Goal: Task Accomplishment & Management: Use online tool/utility

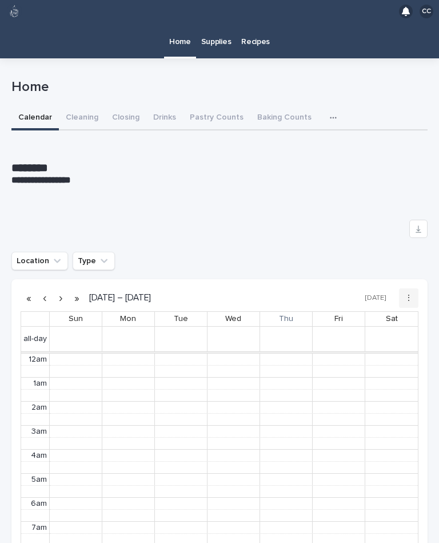
click at [223, 23] on p "Supplies" at bounding box center [216, 35] width 30 height 24
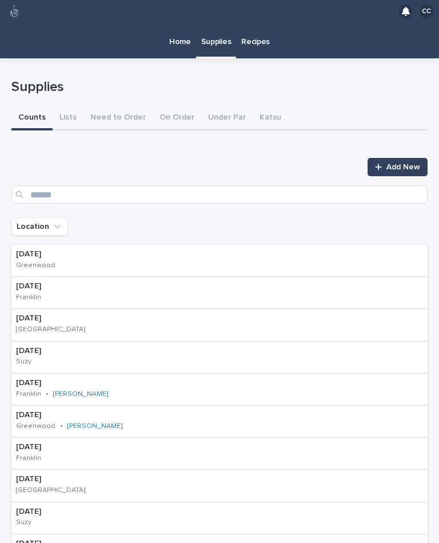
click at [191, 106] on button "On Order" at bounding box center [177, 118] width 49 height 24
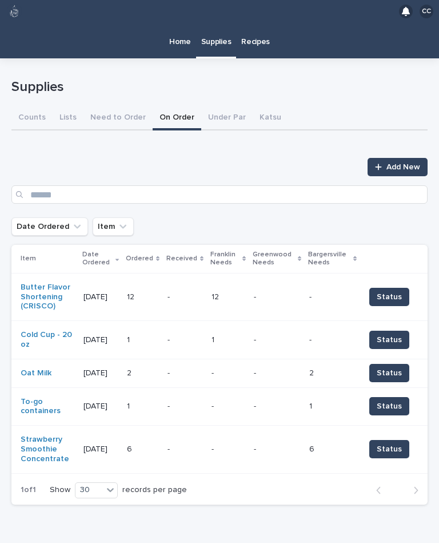
click at [398, 291] on span "Status" at bounding box center [389, 296] width 25 height 11
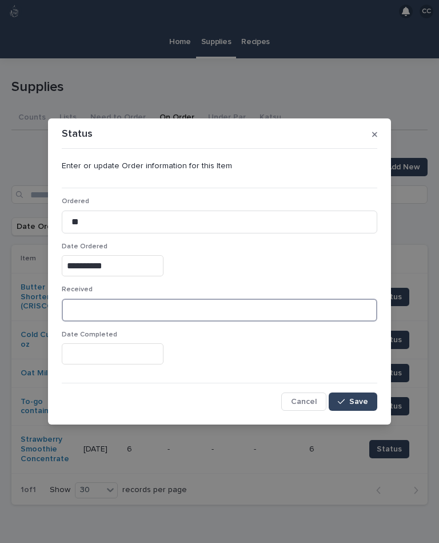
click at [149, 319] on input at bounding box center [220, 310] width 316 height 23
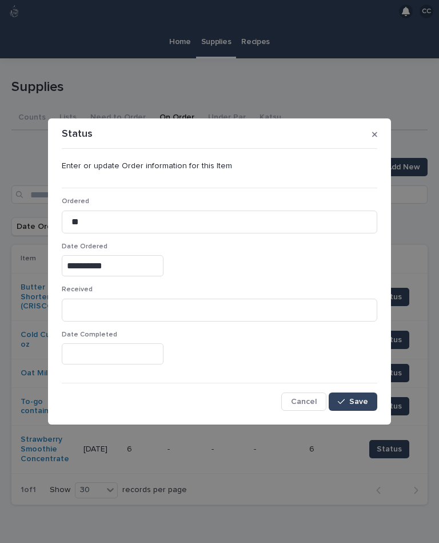
click at [153, 322] on div "Received" at bounding box center [220, 307] width 316 height 45
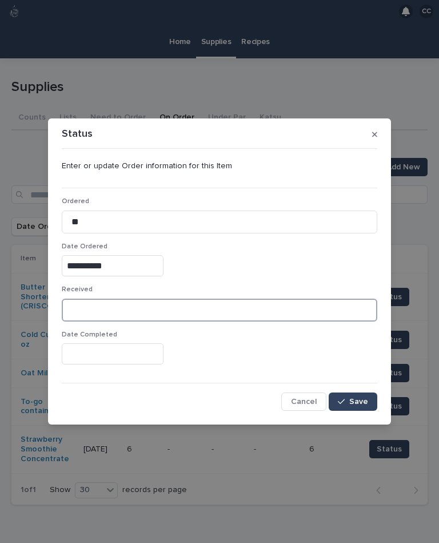
click at [142, 316] on input at bounding box center [220, 310] width 316 height 23
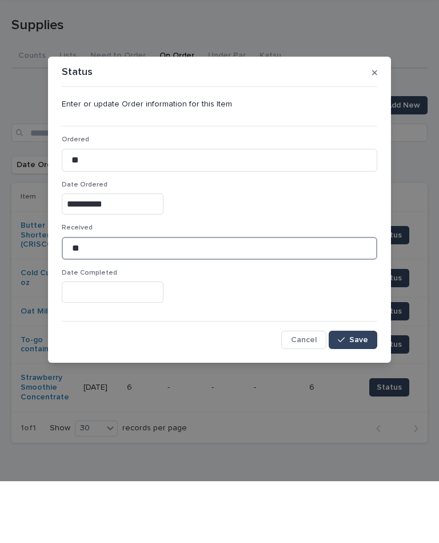
type input "**"
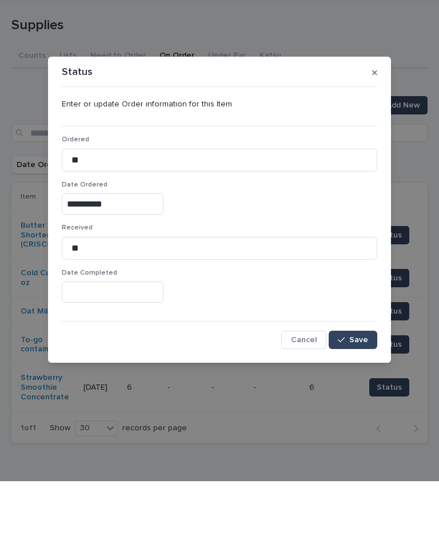
click at [122, 343] on input "text" at bounding box center [113, 353] width 102 height 21
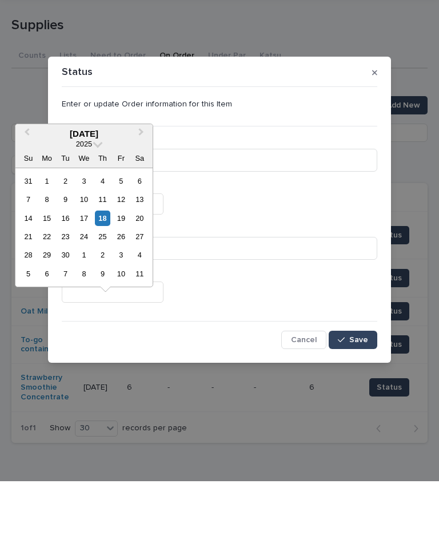
click at [106, 272] on div "18" at bounding box center [102, 279] width 15 height 15
type input "**********"
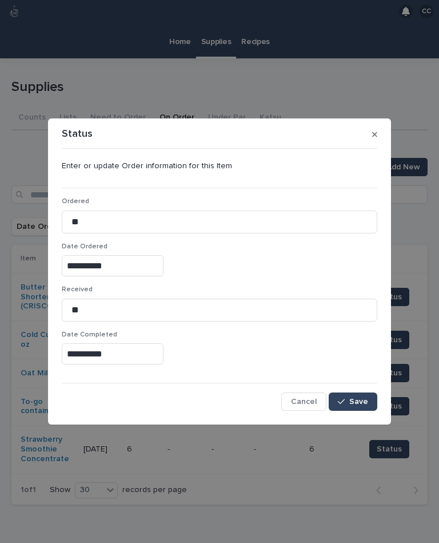
click at [356, 399] on span "Save" at bounding box center [358, 402] width 19 height 8
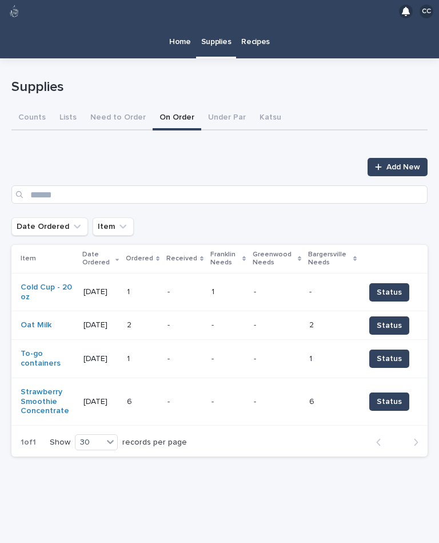
click at [396, 287] on span "Status" at bounding box center [389, 292] width 25 height 11
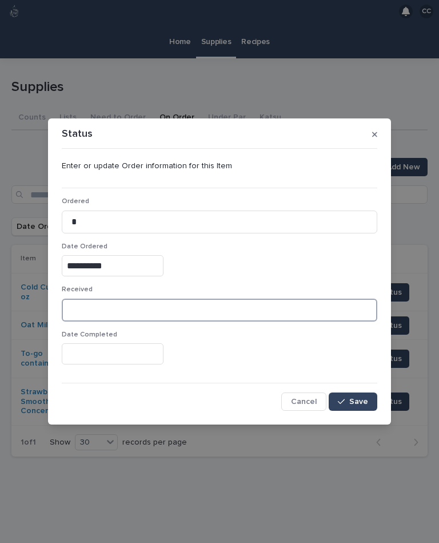
click at [179, 313] on input at bounding box center [220, 310] width 316 height 23
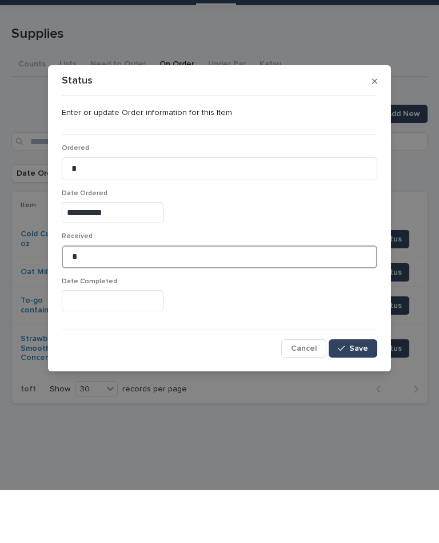
type input "*"
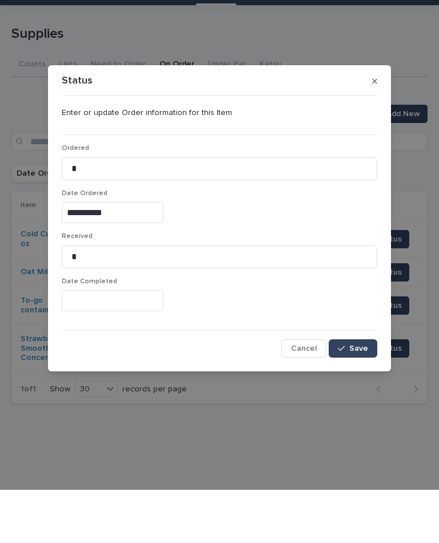
click at [129, 343] on input "text" at bounding box center [113, 353] width 102 height 21
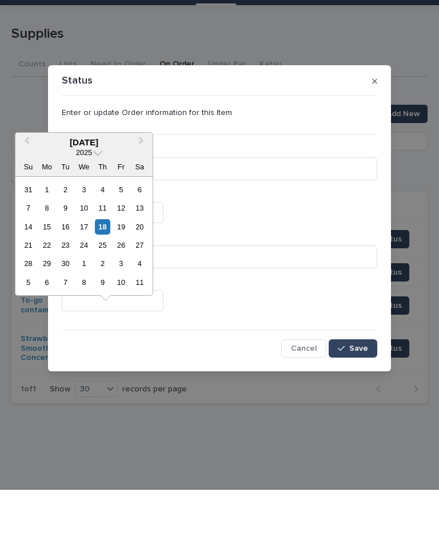
click at [101, 272] on div "18" at bounding box center [102, 279] width 15 height 15
type input "**********"
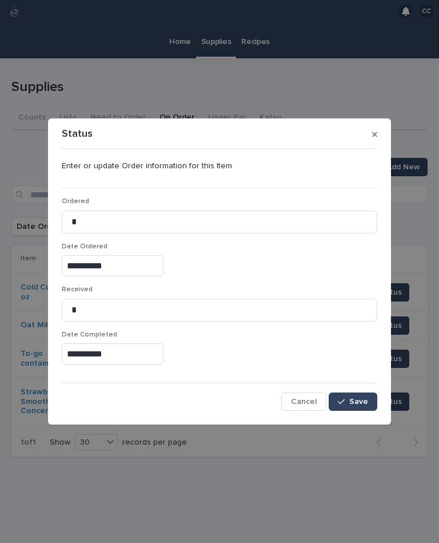
click at [362, 406] on button "Save" at bounding box center [353, 401] width 49 height 18
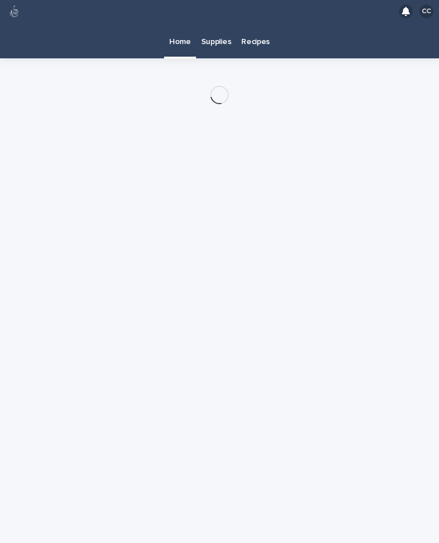
scroll to position [21, 0]
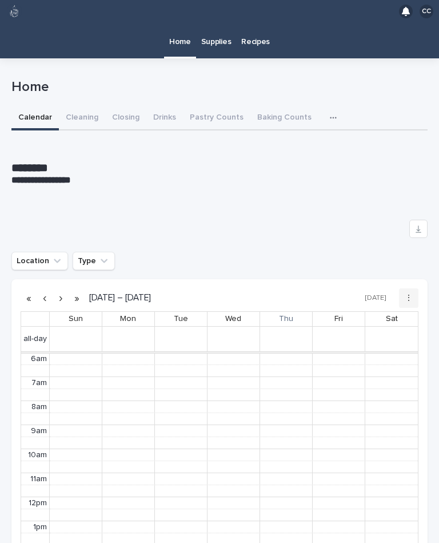
scroll to position [145, 0]
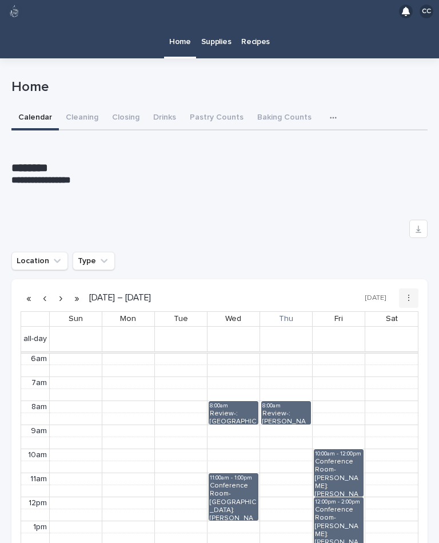
click at [78, 106] on button "Cleaning" at bounding box center [82, 118] width 46 height 24
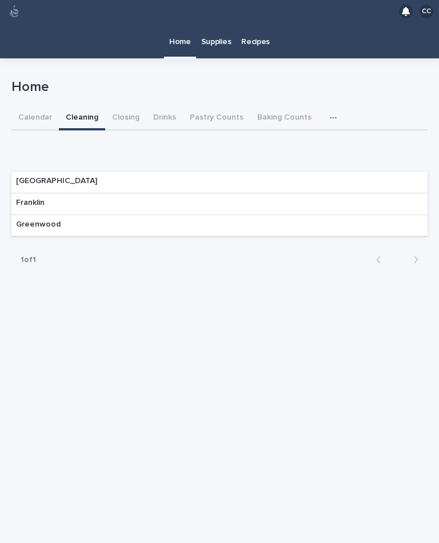
click at [408, 193] on div "Franklin" at bounding box center [219, 204] width 416 height 22
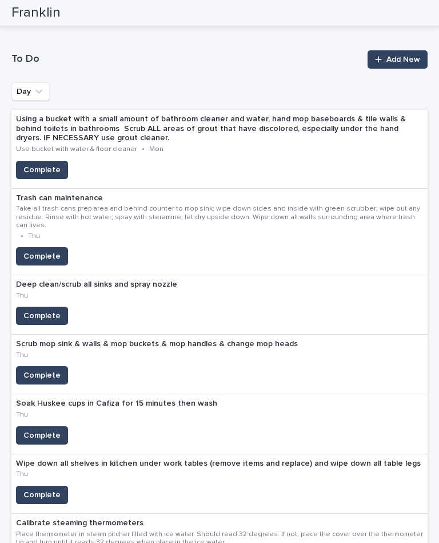
scroll to position [126, 0]
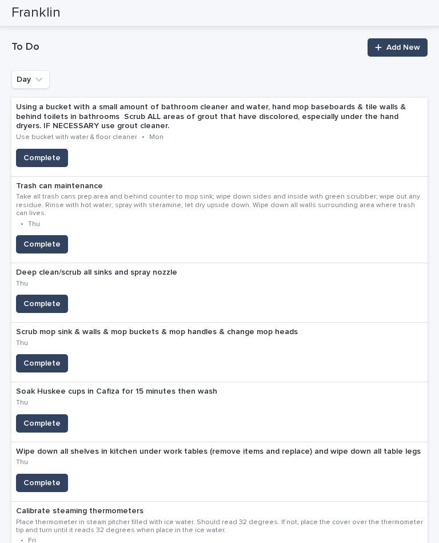
click at [35, 474] on button "Complete" at bounding box center [42, 483] width 52 height 18
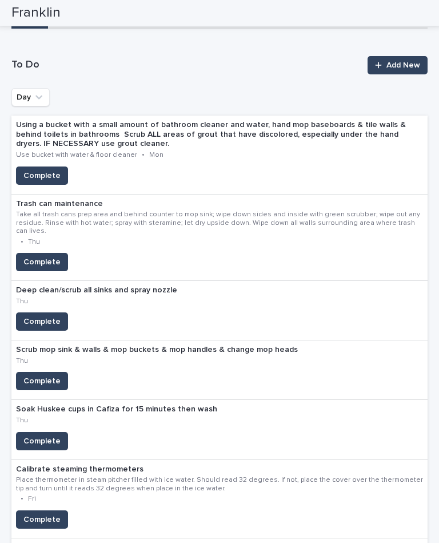
scroll to position [107, 0]
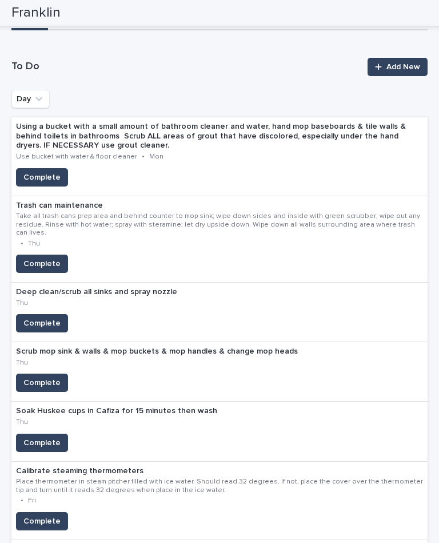
click at [45, 377] on span "Complete" at bounding box center [41, 382] width 37 height 11
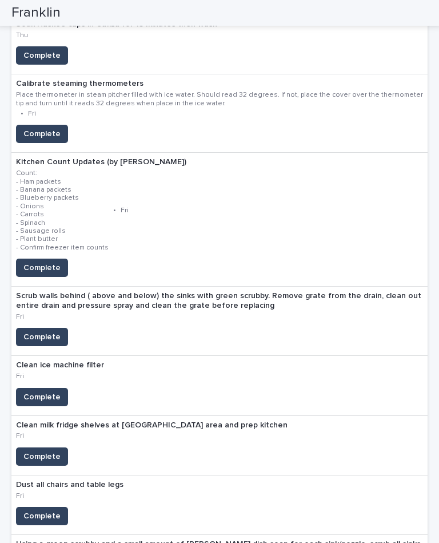
scroll to position [433, 0]
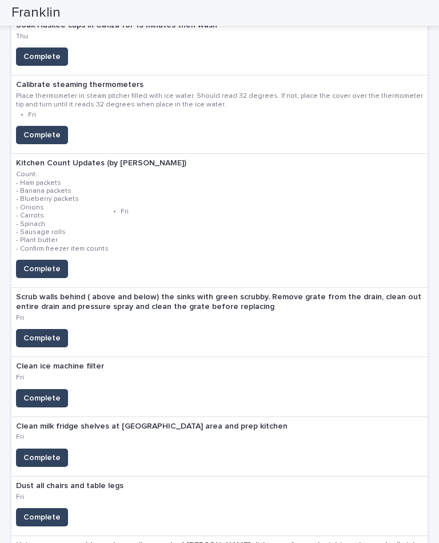
click at [52, 263] on span "Complete" at bounding box center [41, 268] width 37 height 11
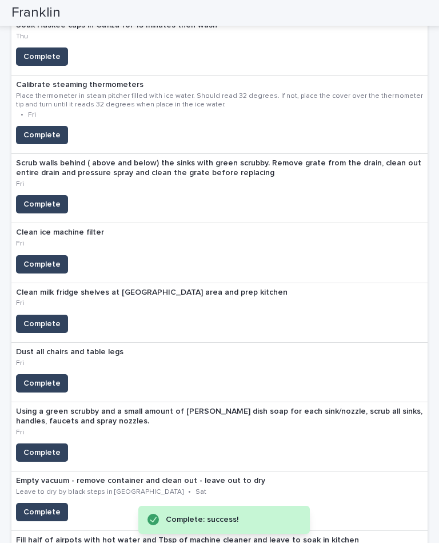
click at [52, 259] on span "Complete" at bounding box center [41, 264] width 37 height 11
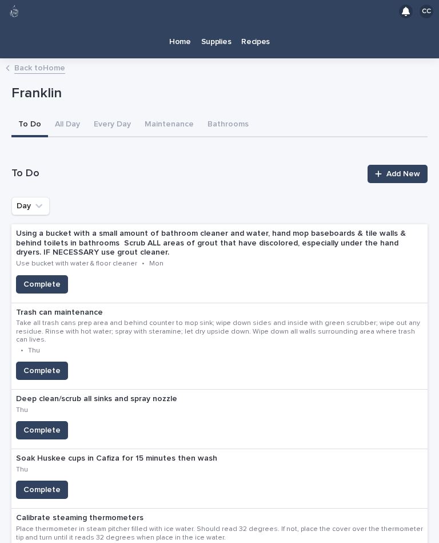
scroll to position [0, 0]
click at [50, 279] on span "Complete" at bounding box center [41, 284] width 37 height 11
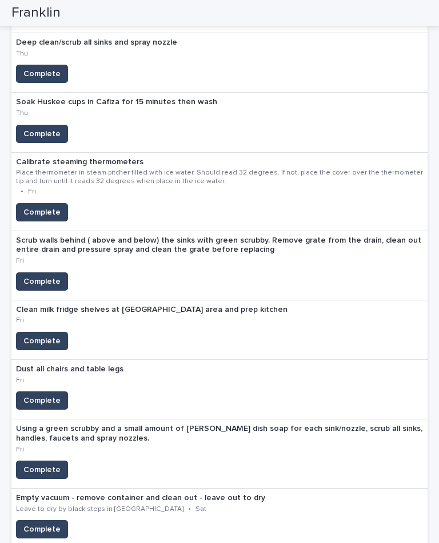
scroll to position [276, 0]
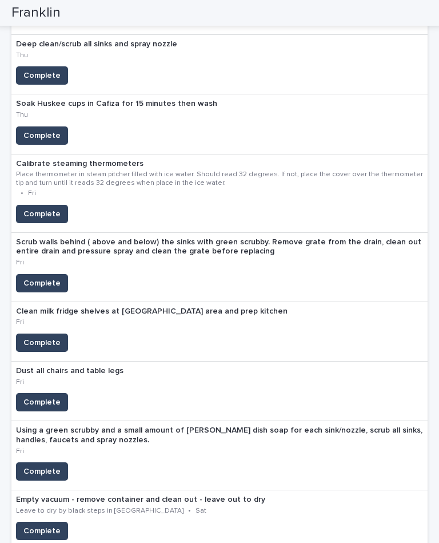
click at [50, 396] on span "Complete" at bounding box center [41, 401] width 37 height 11
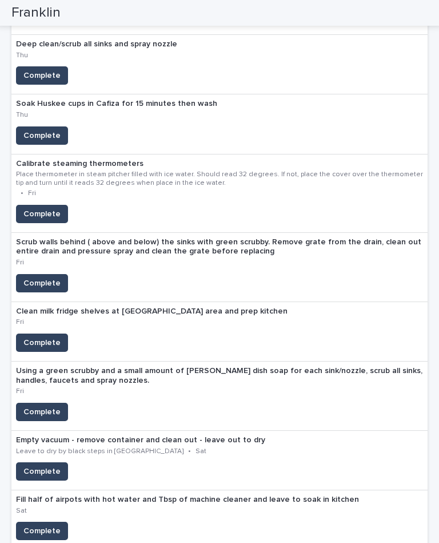
click at [36, 130] on span "Complete" at bounding box center [41, 135] width 37 height 11
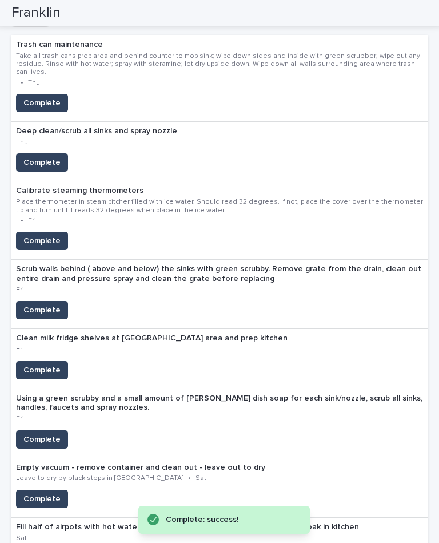
scroll to position [169, 0]
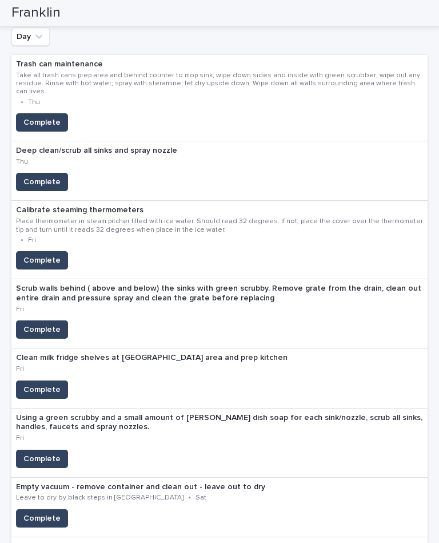
click at [35, 117] on span "Complete" at bounding box center [41, 122] width 37 height 11
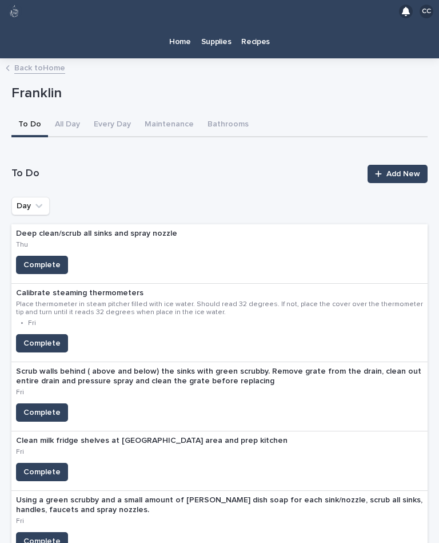
scroll to position [0, 0]
click at [66, 113] on button "All Day" at bounding box center [67, 125] width 39 height 24
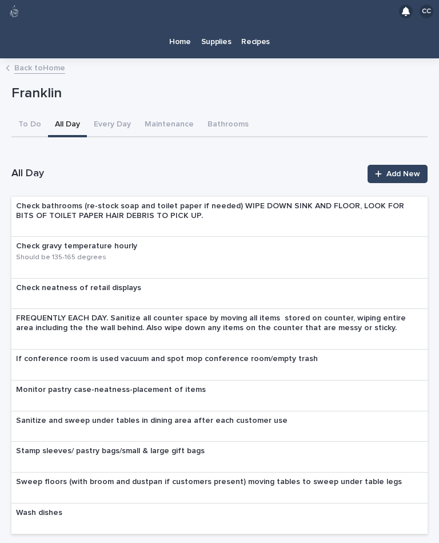
click at [102, 113] on button "Every Day" at bounding box center [112, 125] width 51 height 24
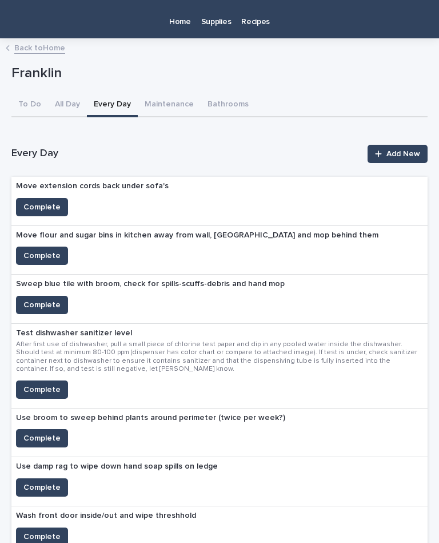
scroll to position [26, 0]
